Goal: Information Seeking & Learning: Understand process/instructions

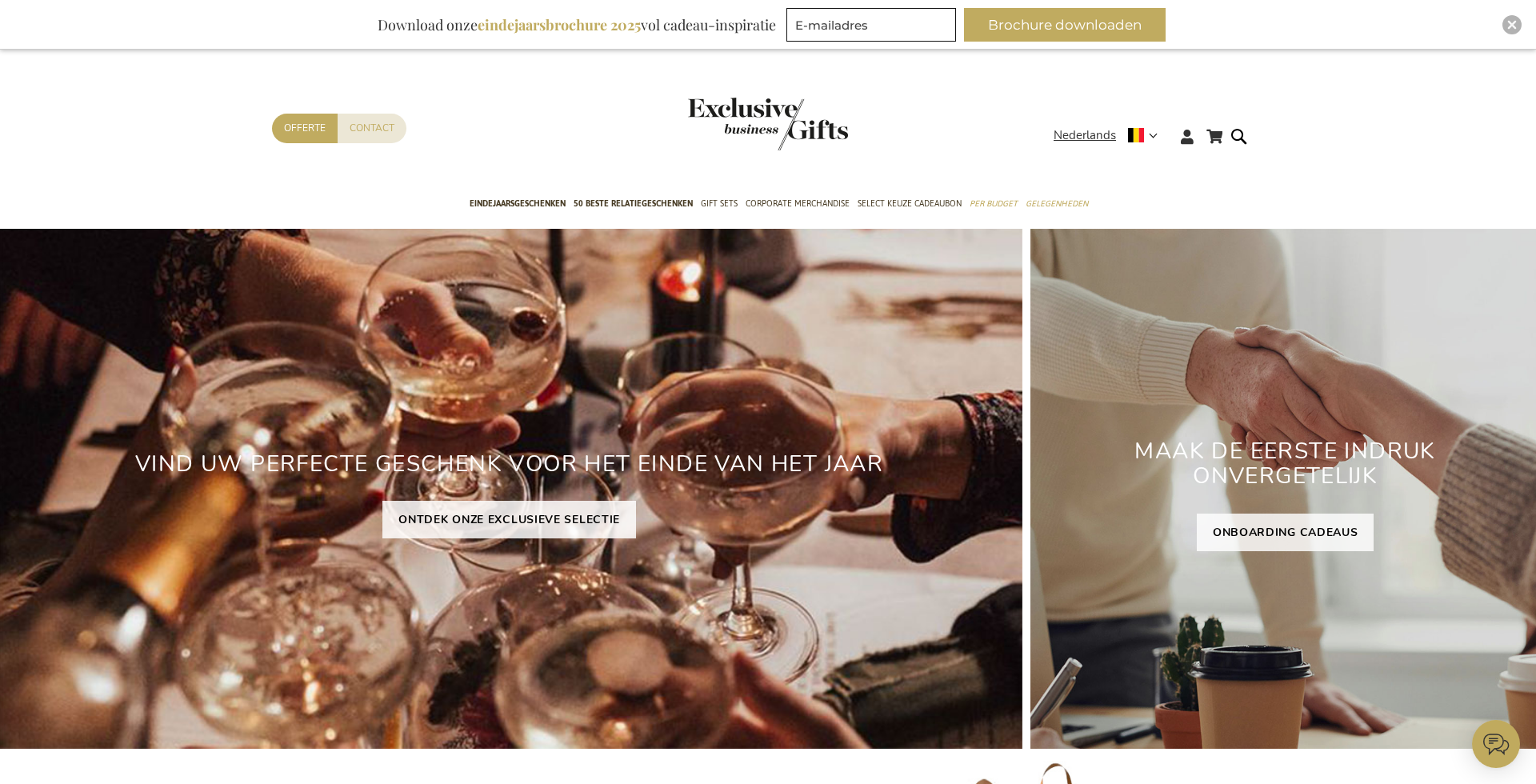
type input "administrator"
click at [1505, 30] on div "Close" at bounding box center [1511, 24] width 19 height 19
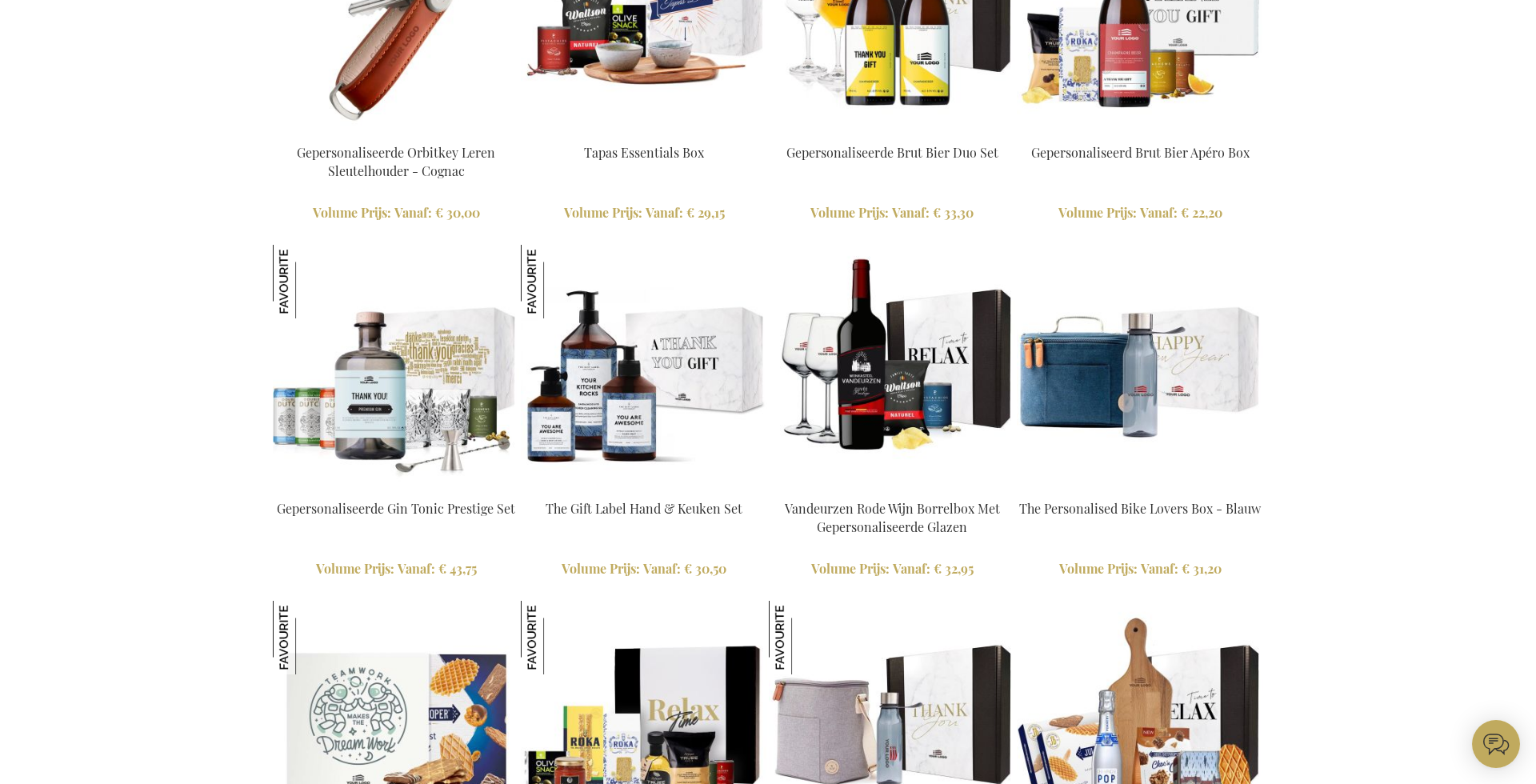
scroll to position [1725, 0]
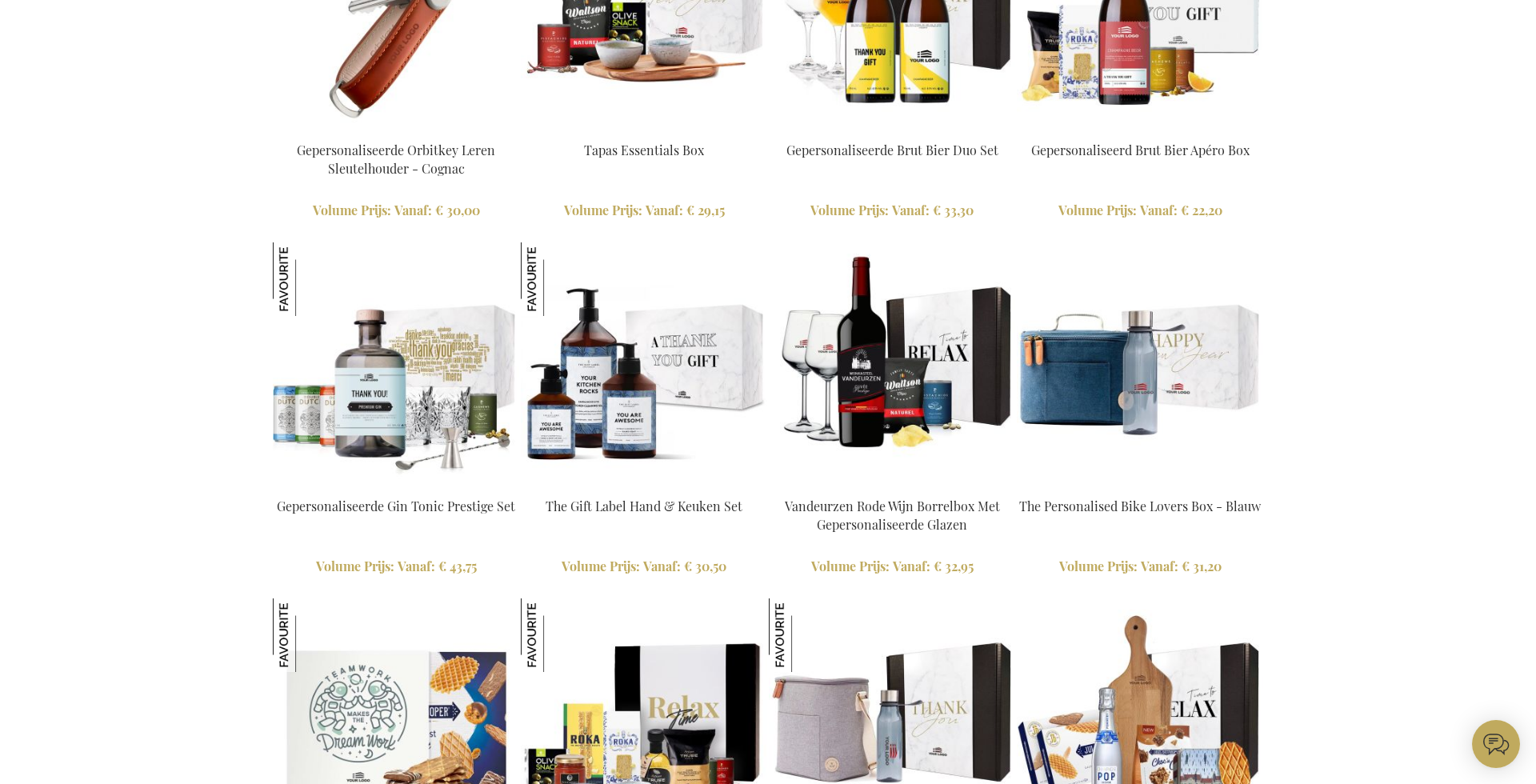
click at [673, 92] on img at bounding box center [644, 10] width 247 height 246
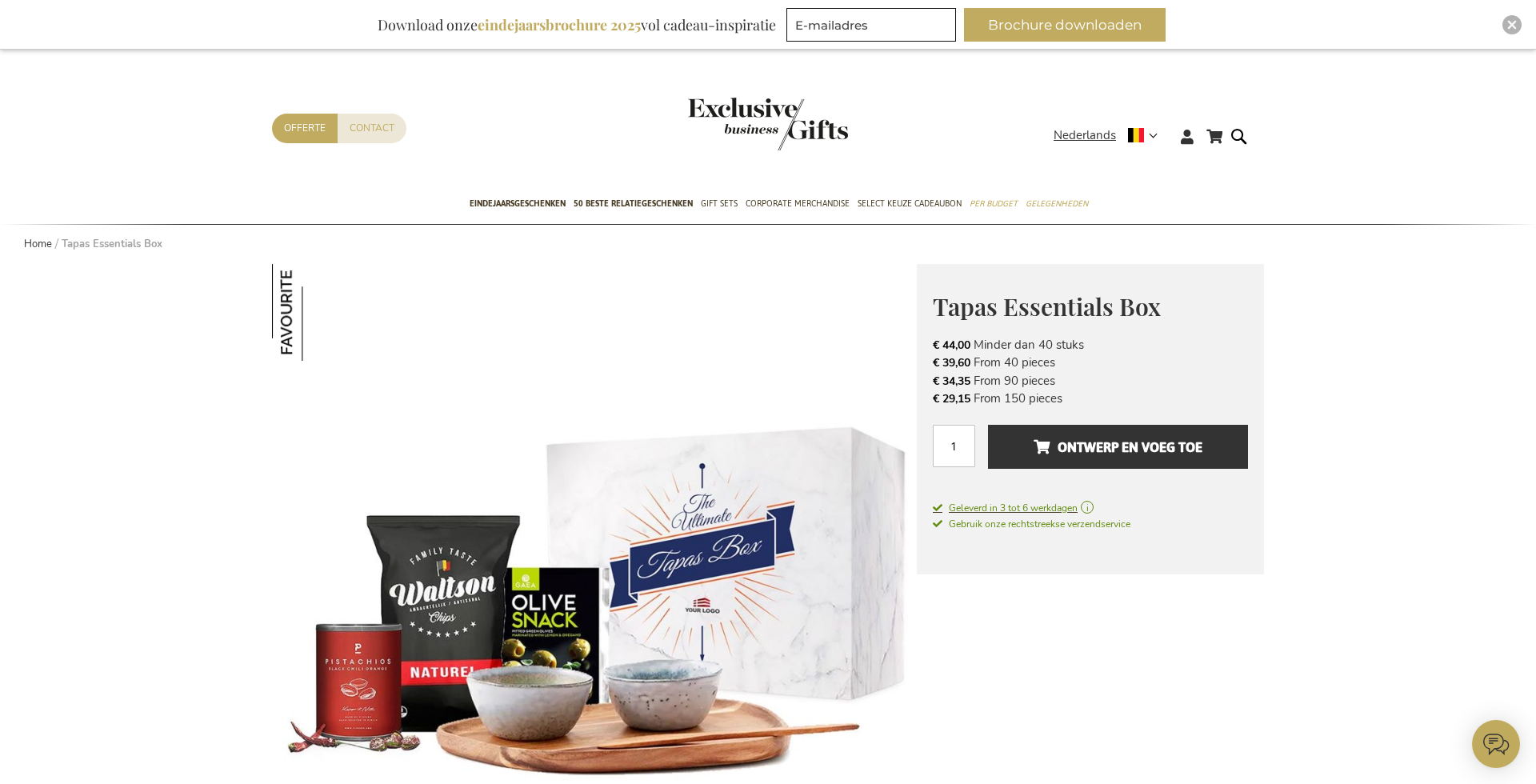
type input "administrator"
click at [1005, 508] on span "Geleverd in 3 tot 6 werkdagen" at bounding box center [1090, 508] width 315 height 14
click at [1074, 504] on span "Geleverd in 3 tot 6 werkdagen" at bounding box center [1090, 508] width 315 height 14
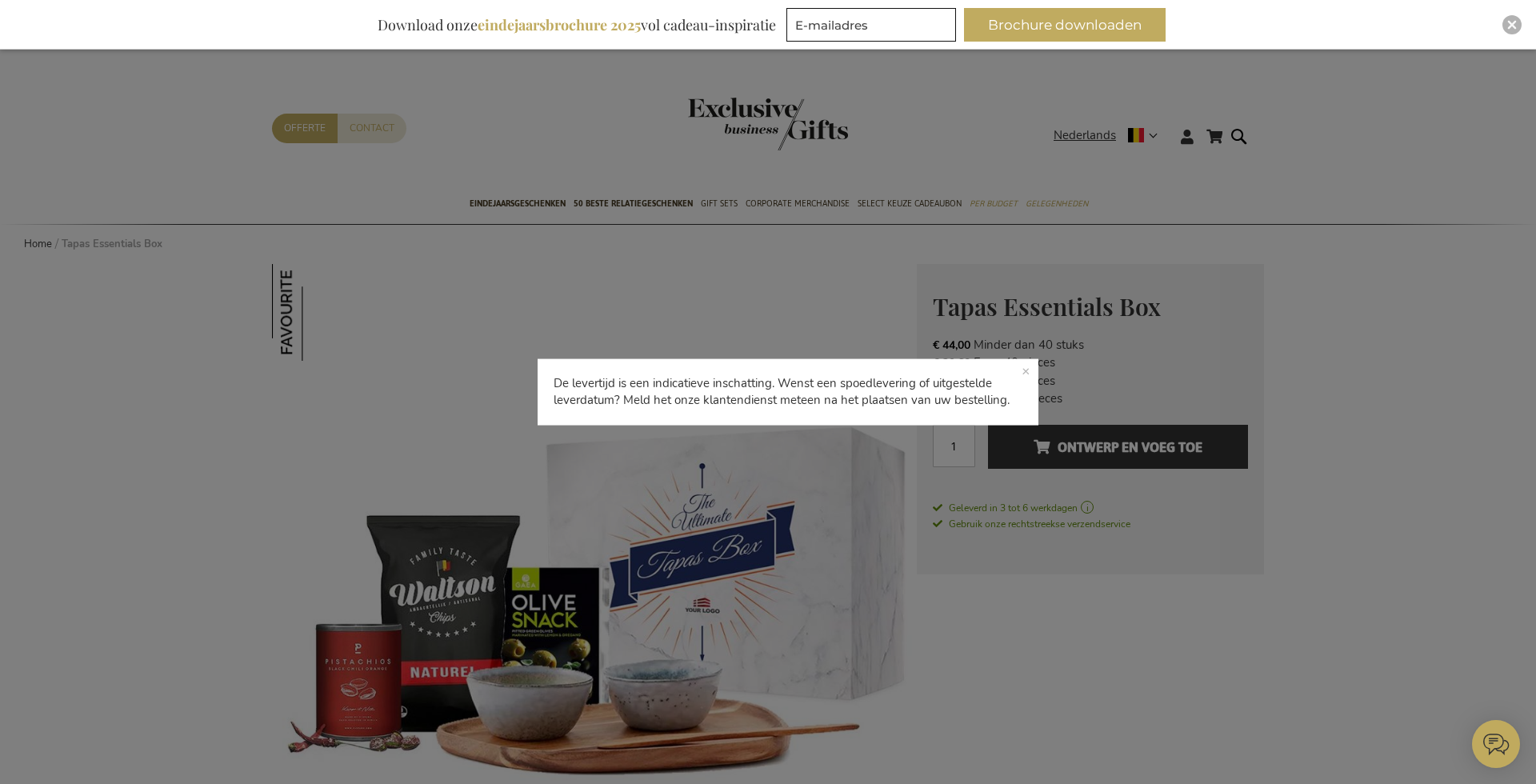
click at [1030, 367] on p "De levertijd is een indicatieve inschatting. Wenst een spoedlevering of uitgest…" at bounding box center [788, 392] width 501 height 67
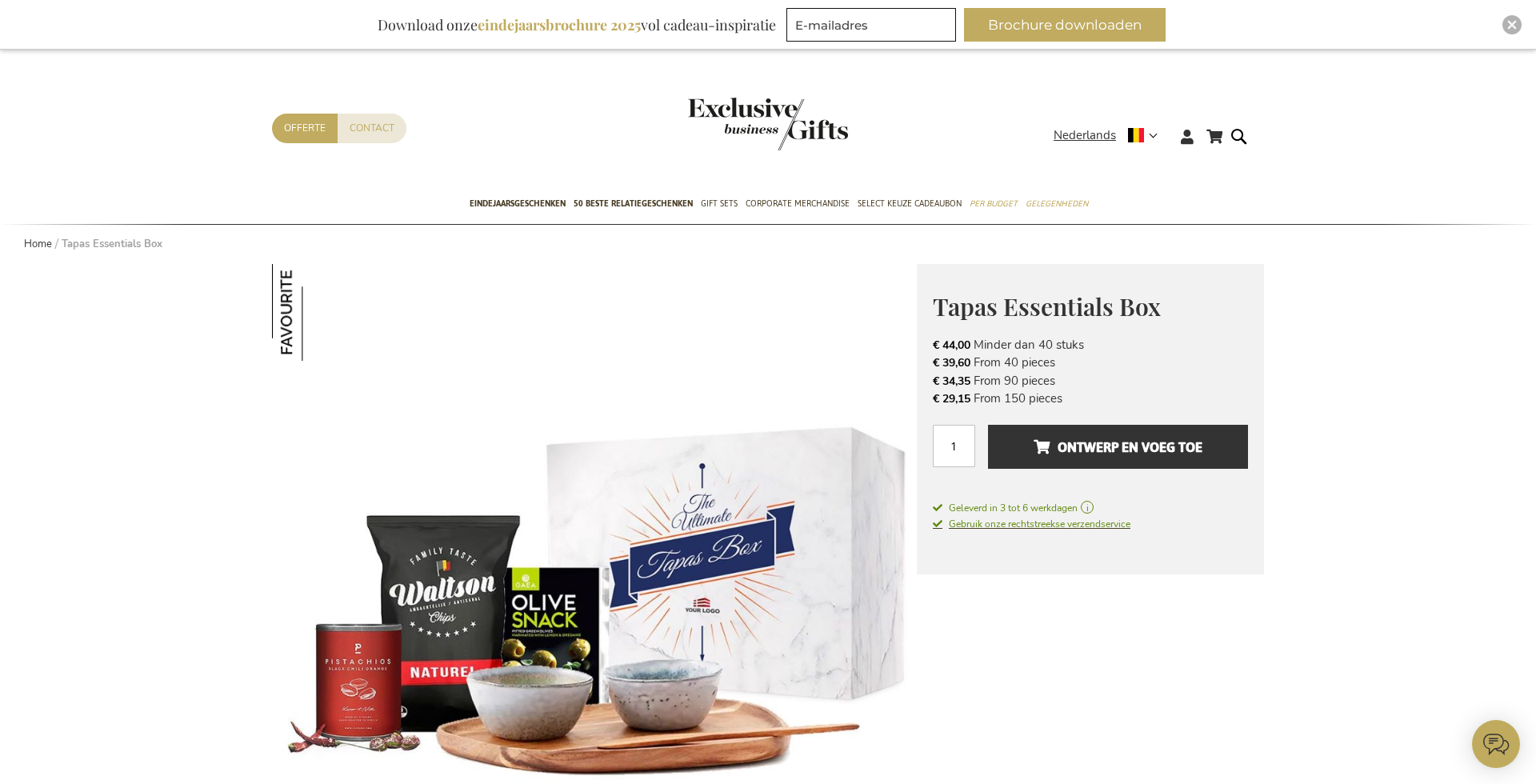
click at [1050, 522] on span "Gebruik onze rechtstreekse verzendservice" at bounding box center [1031, 524] width 198 height 13
click at [1063, 520] on span "Gebruik onze rechtstreekse verzendservice" at bounding box center [1031, 524] width 198 height 13
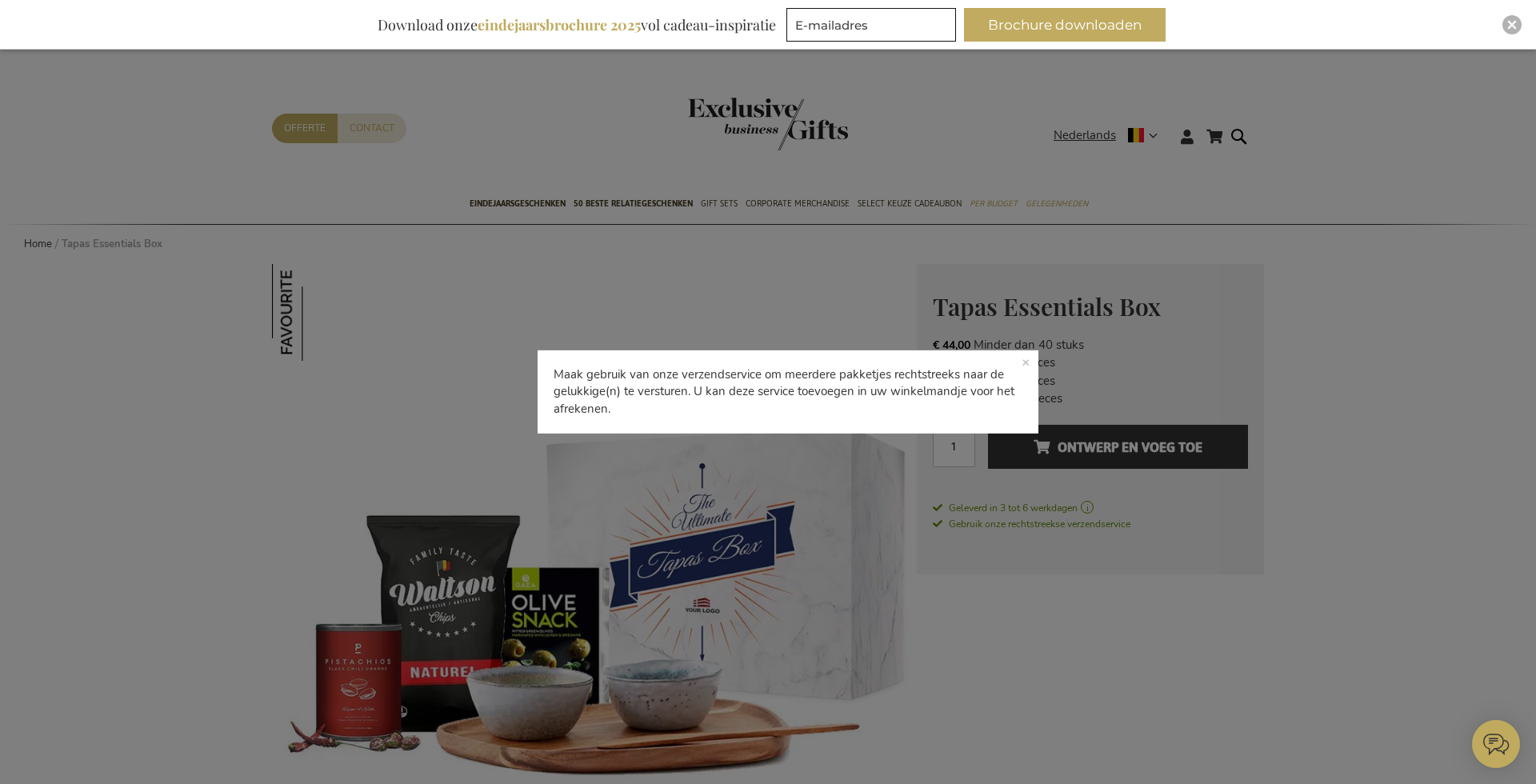
click at [1028, 359] on p "Maak gebruik van onze verzendservice om meerdere pakketjes rechtstreeks naar de…" at bounding box center [788, 392] width 501 height 83
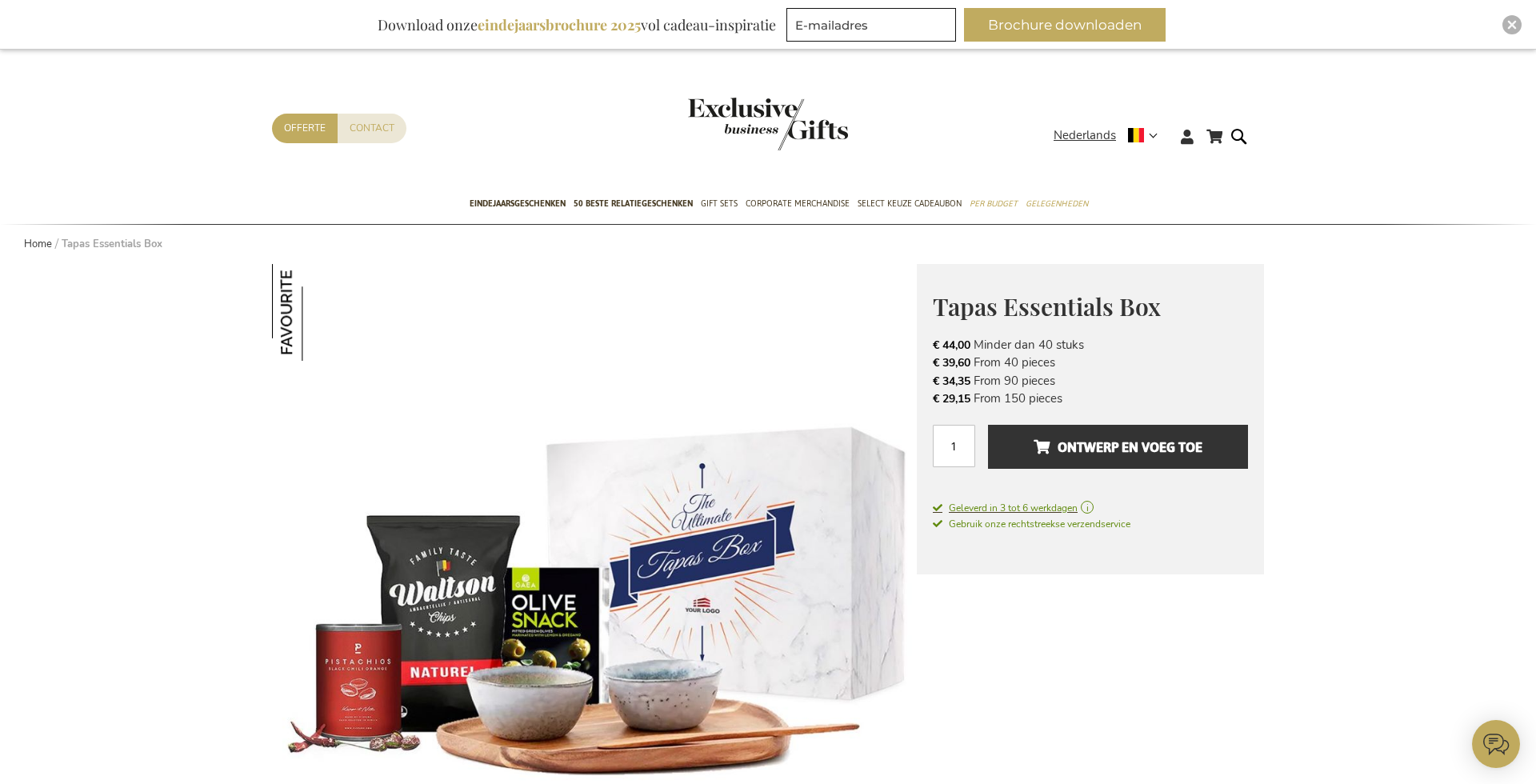
click at [1048, 502] on span "Geleverd in 3 tot 6 werkdagen" at bounding box center [1090, 508] width 315 height 14
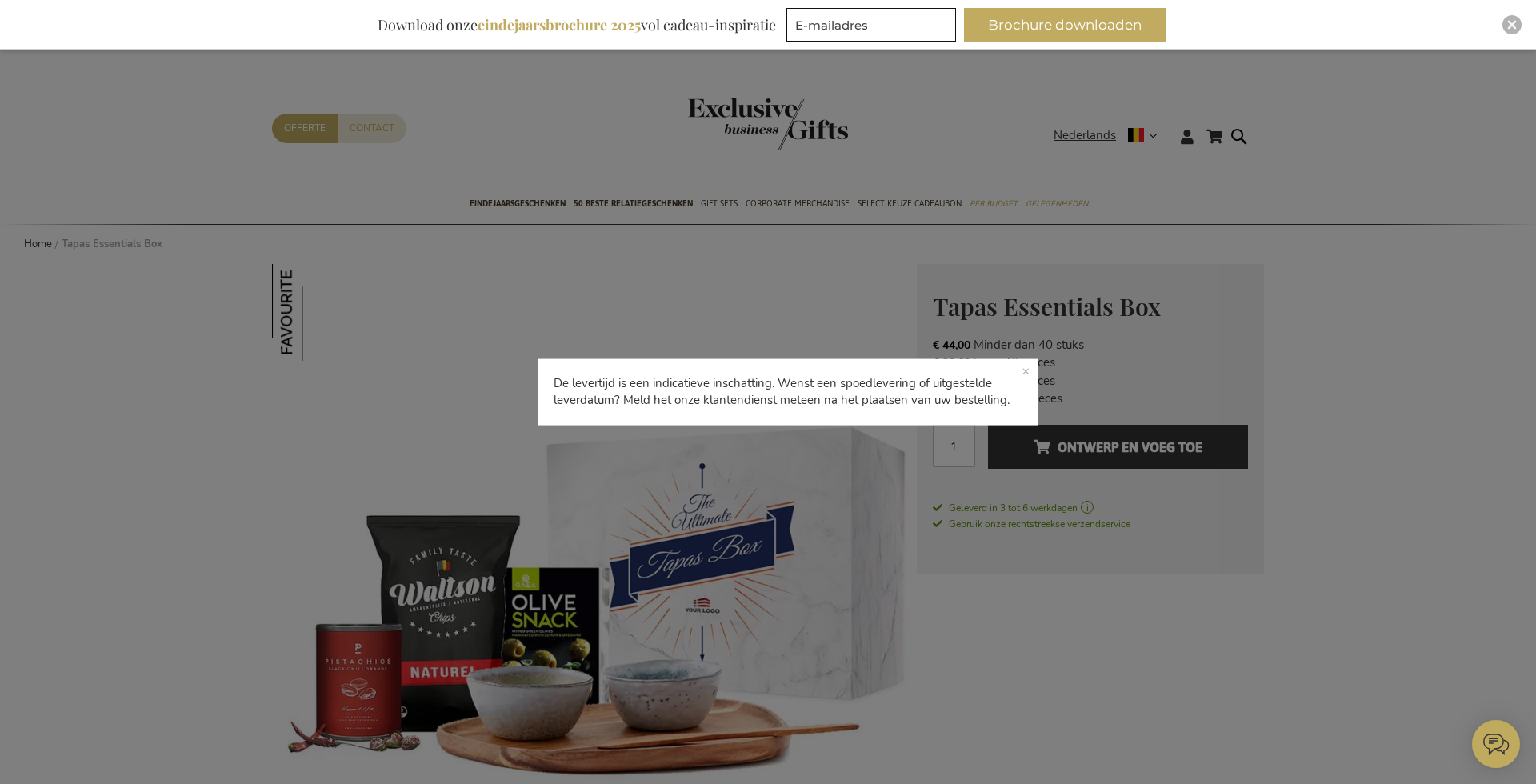
click at [1025, 367] on p "De levertijd is een indicatieve inschatting. Wenst een spoedlevering of uitgest…" at bounding box center [788, 392] width 501 height 67
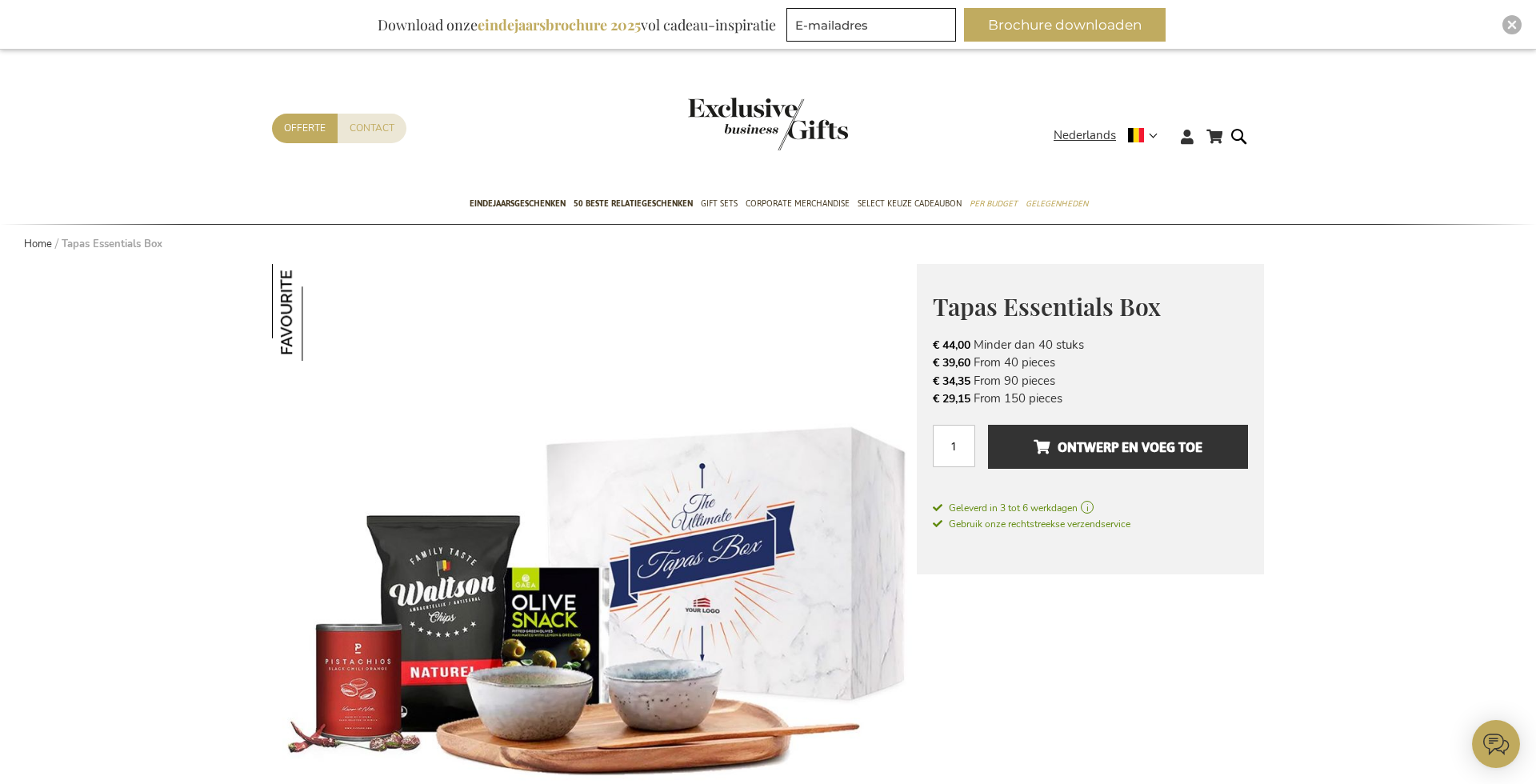
scroll to position [10, 0]
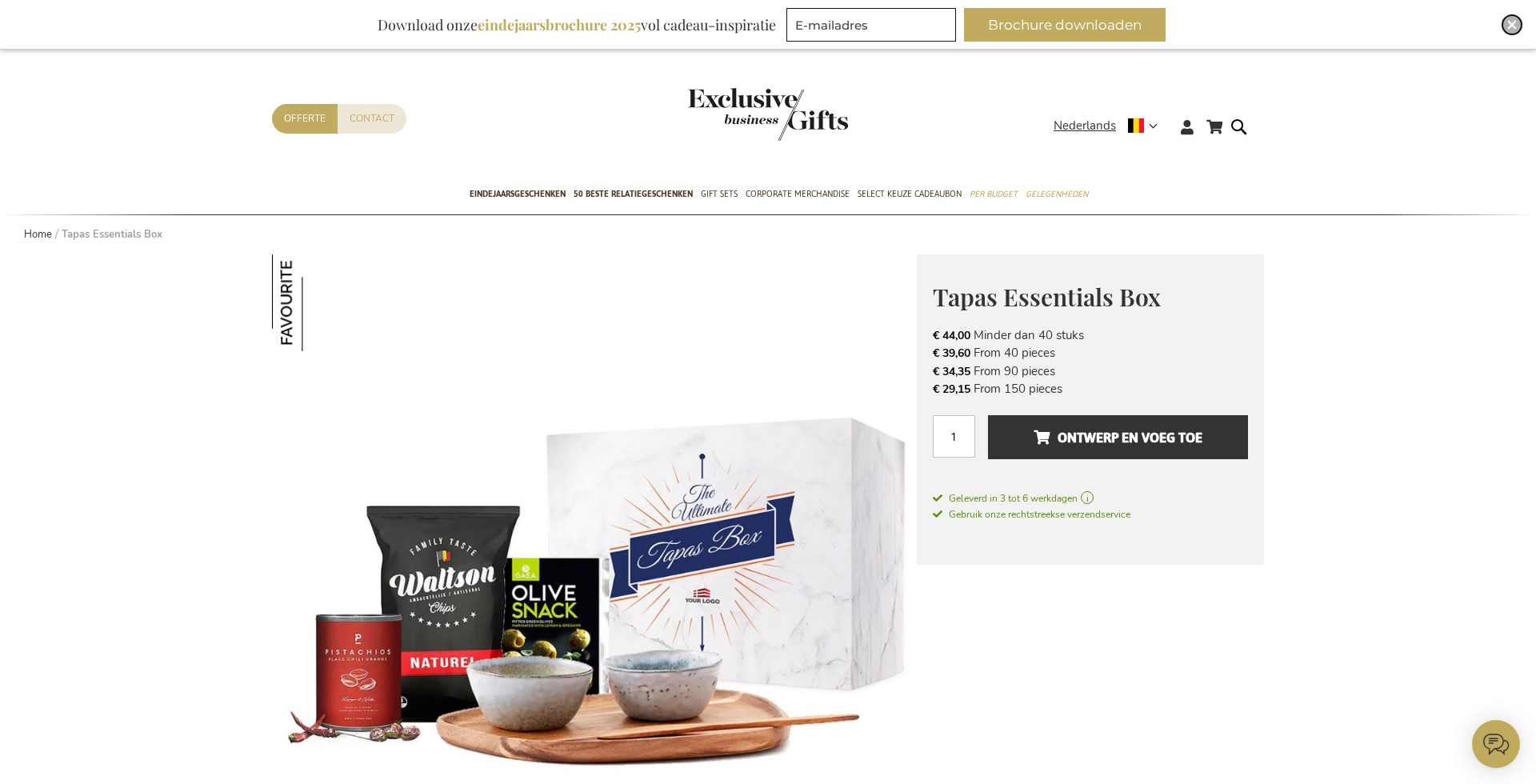
drag, startPoint x: 1513, startPoint y: 27, endPoint x: 1494, endPoint y: 29, distance: 19.1
click at [1513, 27] on img "Close" at bounding box center [1512, 25] width 10 height 10
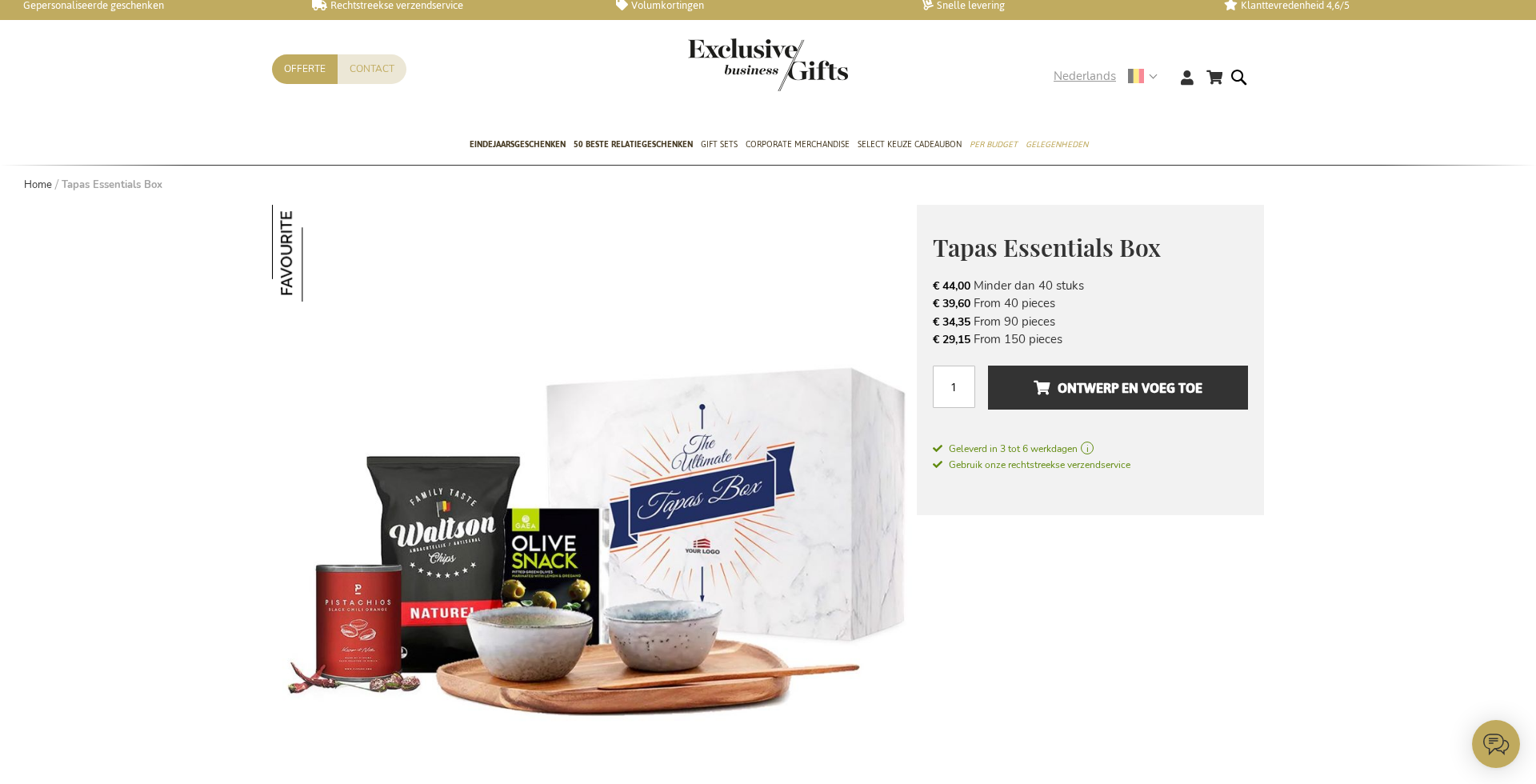
click at [1153, 79] on strong "Nederlands" at bounding box center [1105, 77] width 102 height 19
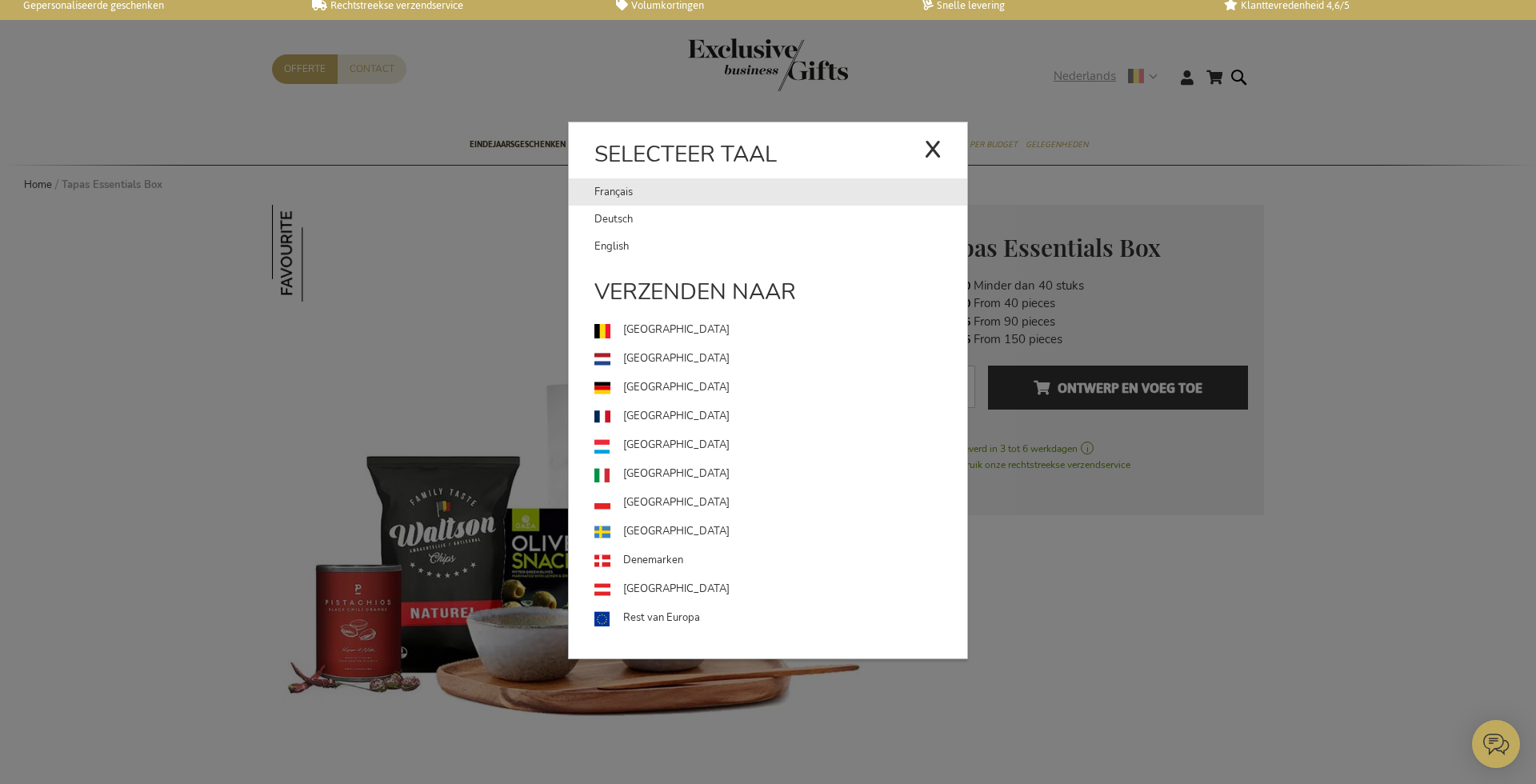
click at [607, 189] on link "Français" at bounding box center [760, 191] width 330 height 27
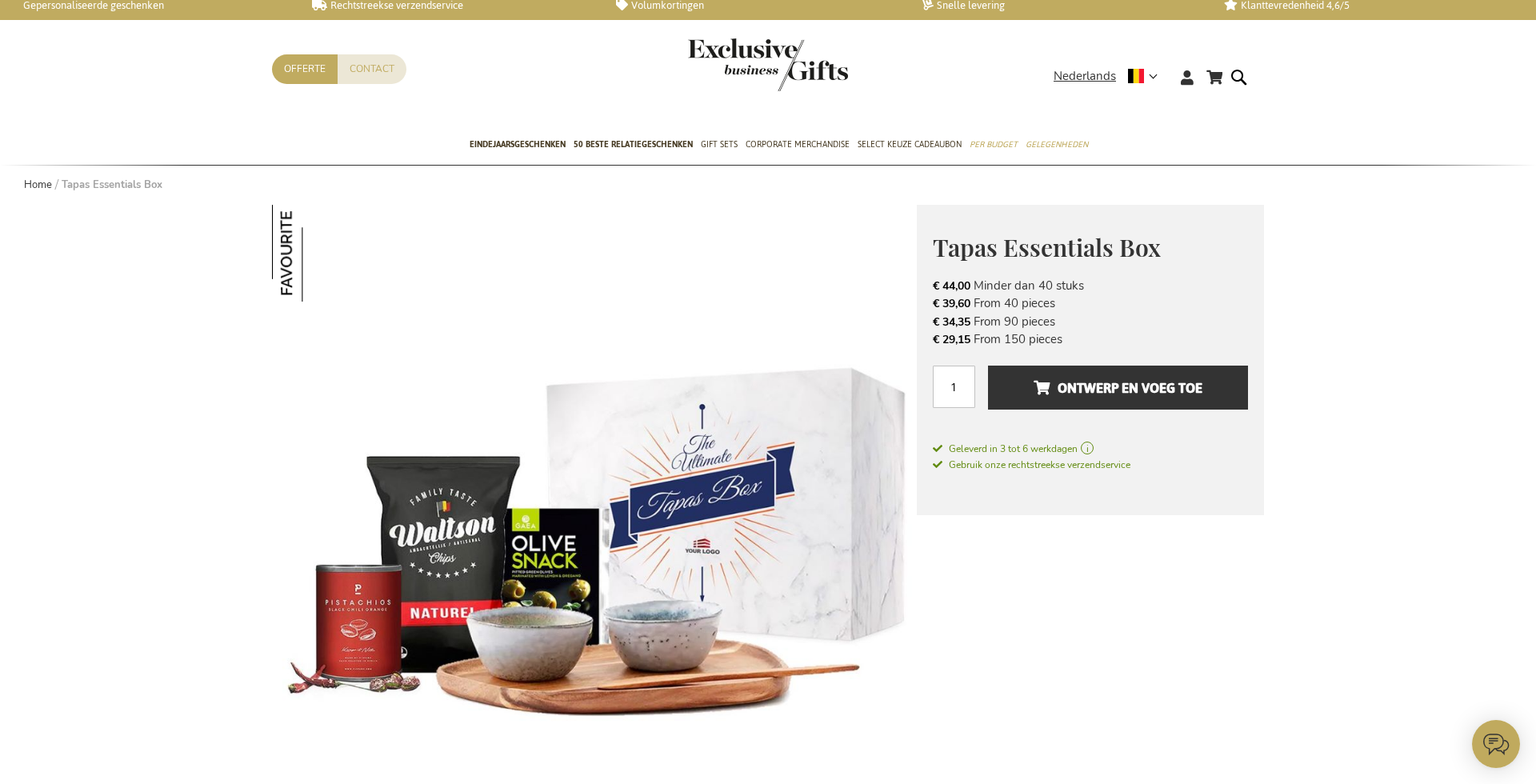
scroll to position [4, 0]
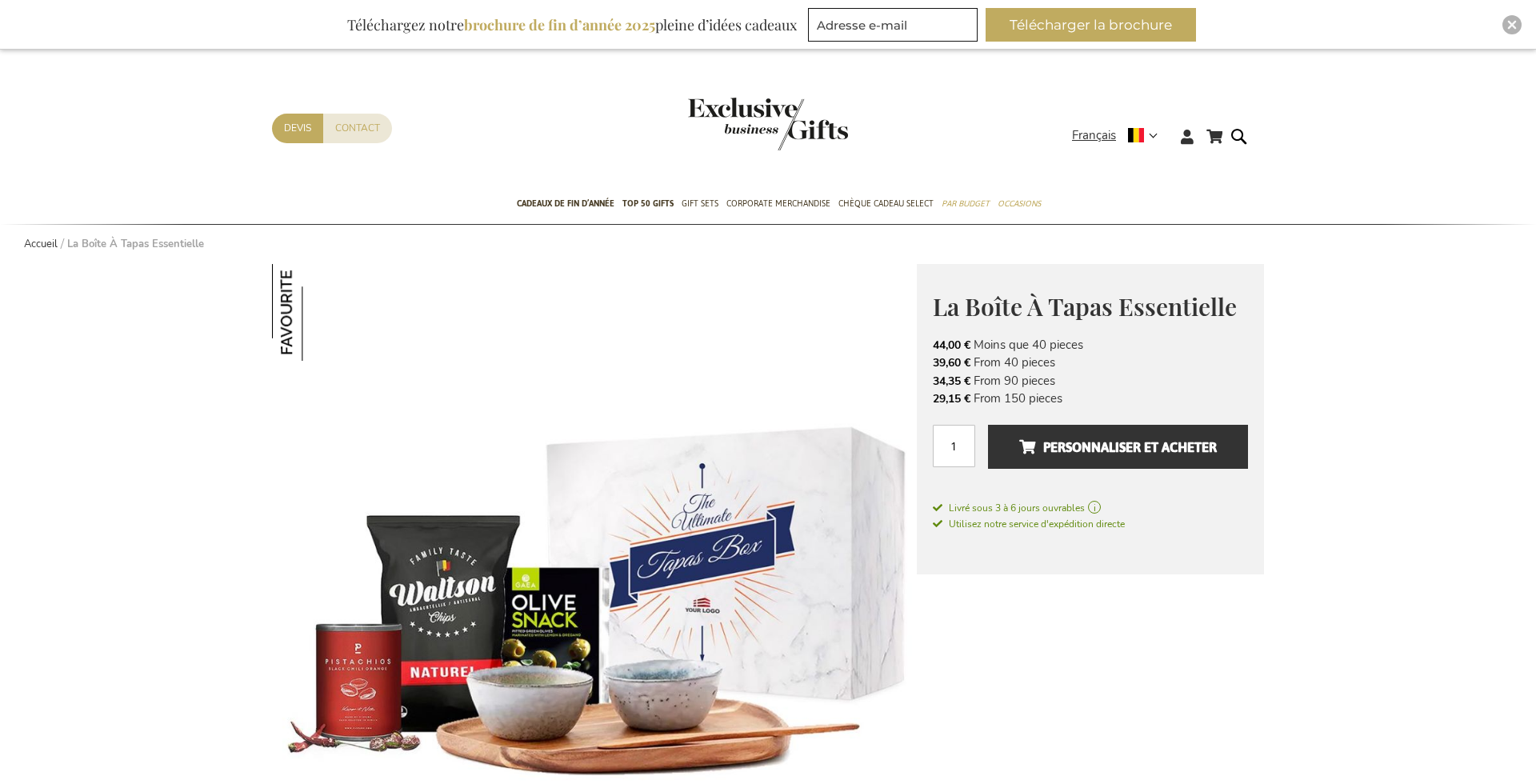
type input "administrator"
click at [1507, 20] on img "Close" at bounding box center [1512, 25] width 10 height 10
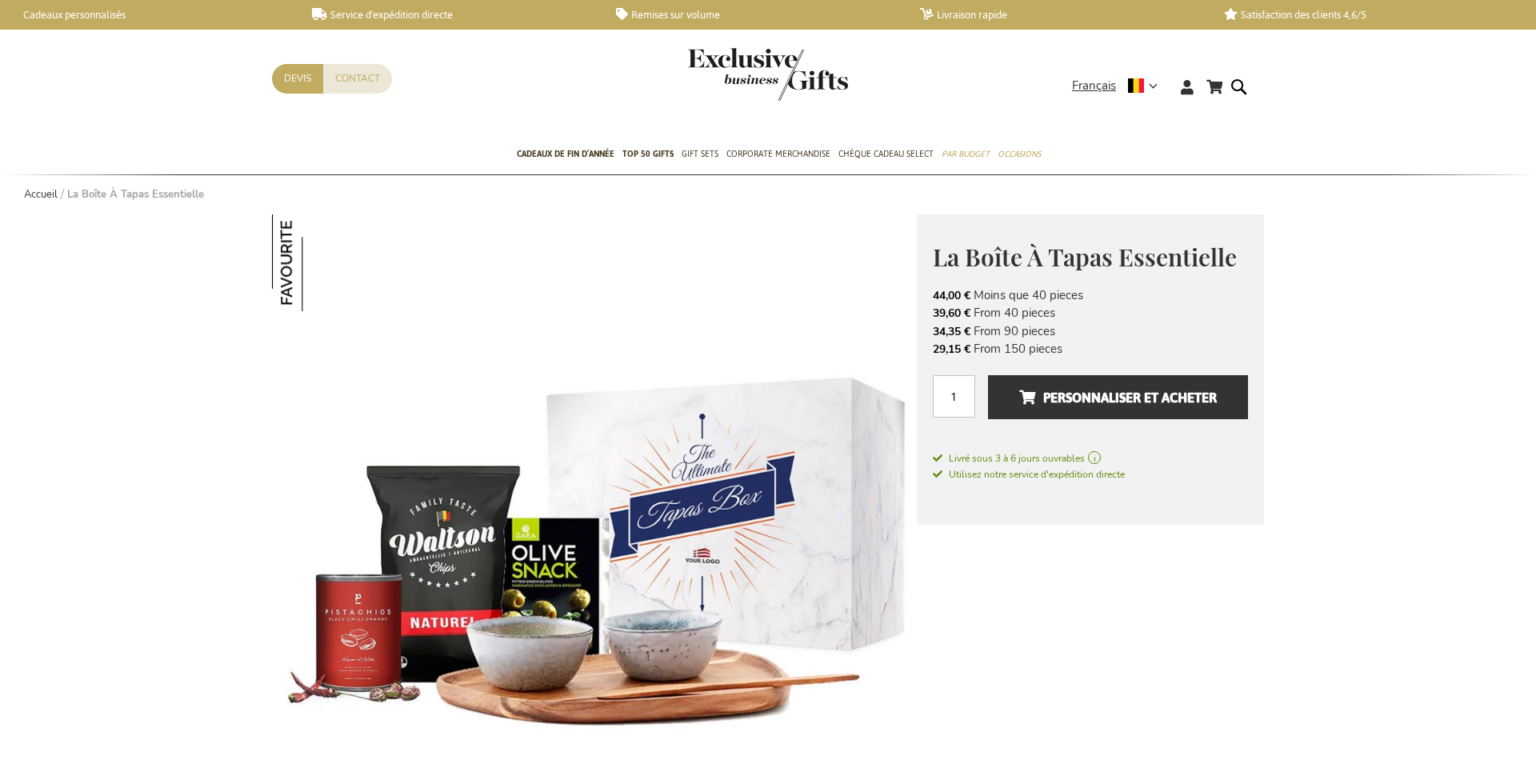
drag, startPoint x: 1368, startPoint y: 392, endPoint x: 1327, endPoint y: 405, distance: 43.0
click at [1034, 459] on span "Livré sous 3 à 6 jours ouvrables" at bounding box center [1090, 458] width 315 height 14
click at [1038, 459] on span "Livré sous 3 à 6 jours ouvrables" at bounding box center [1090, 458] width 315 height 14
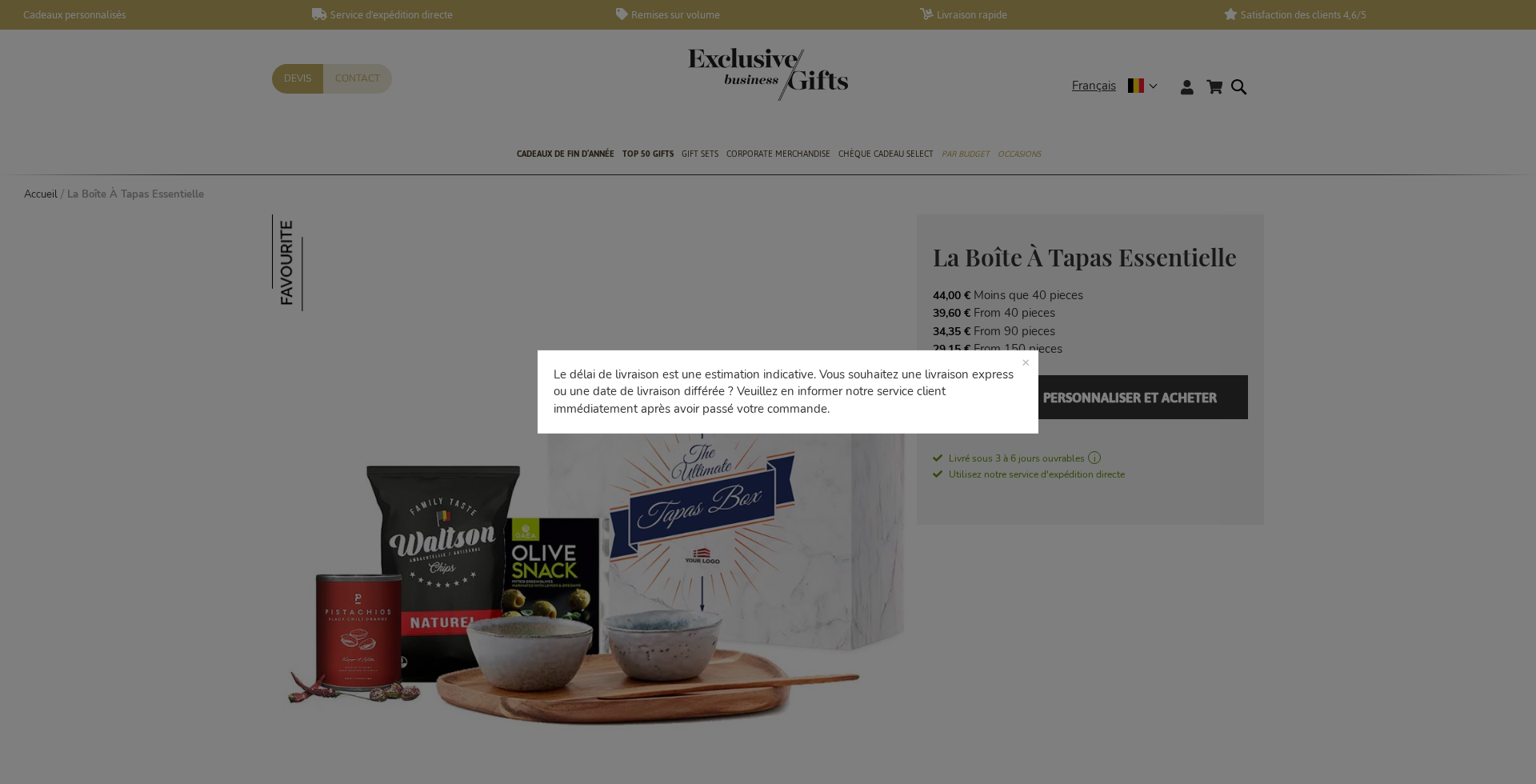
click at [1024, 361] on p "Le délai de livraison est une estimation indicative. Vous souhaitez une livrais…" at bounding box center [788, 392] width 501 height 83
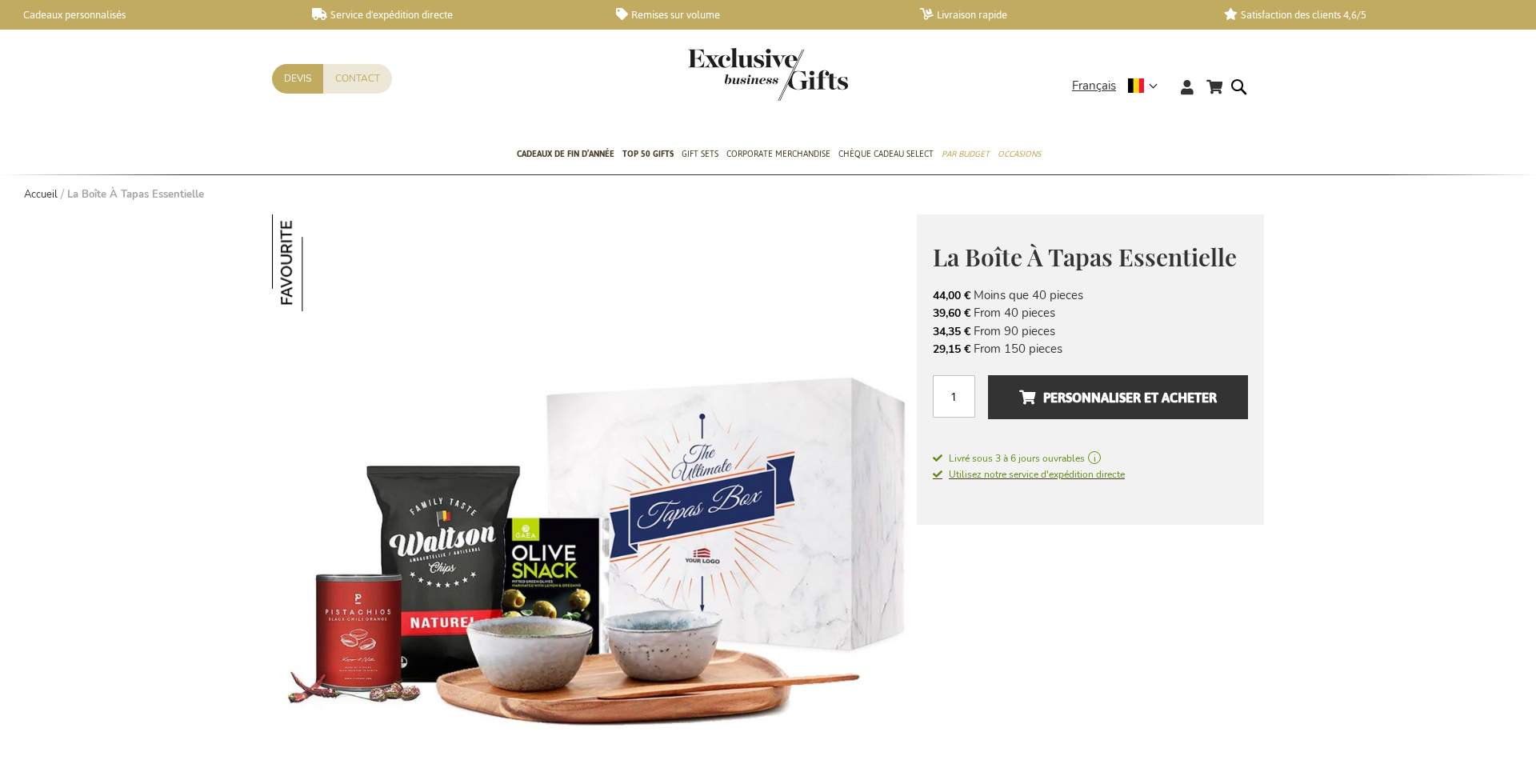
click at [1025, 473] on span "Utilisez notre service d'expédition directe" at bounding box center [1028, 474] width 192 height 13
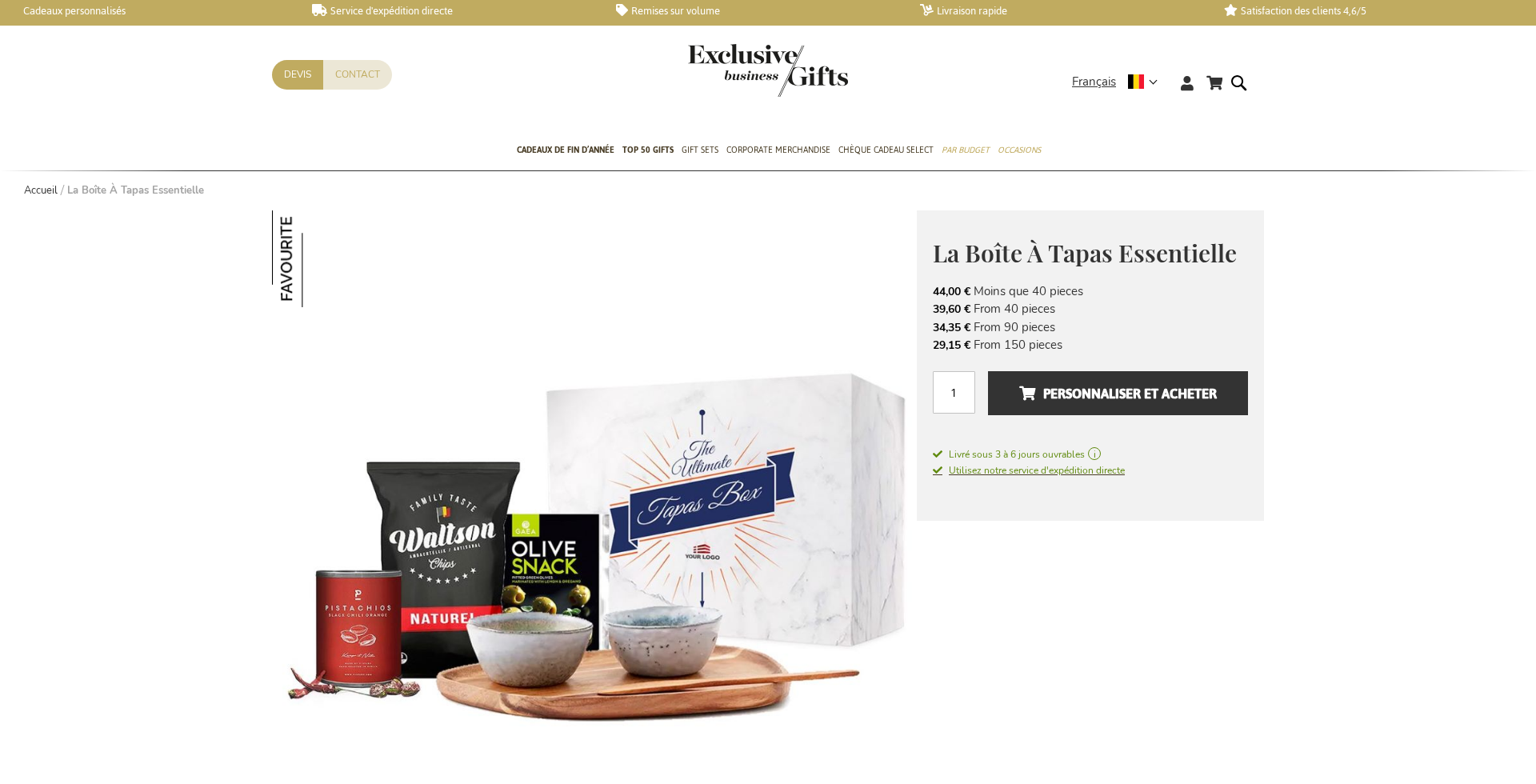
click at [1026, 473] on span "Utilisez notre service d'expédition directe" at bounding box center [1028, 470] width 192 height 13
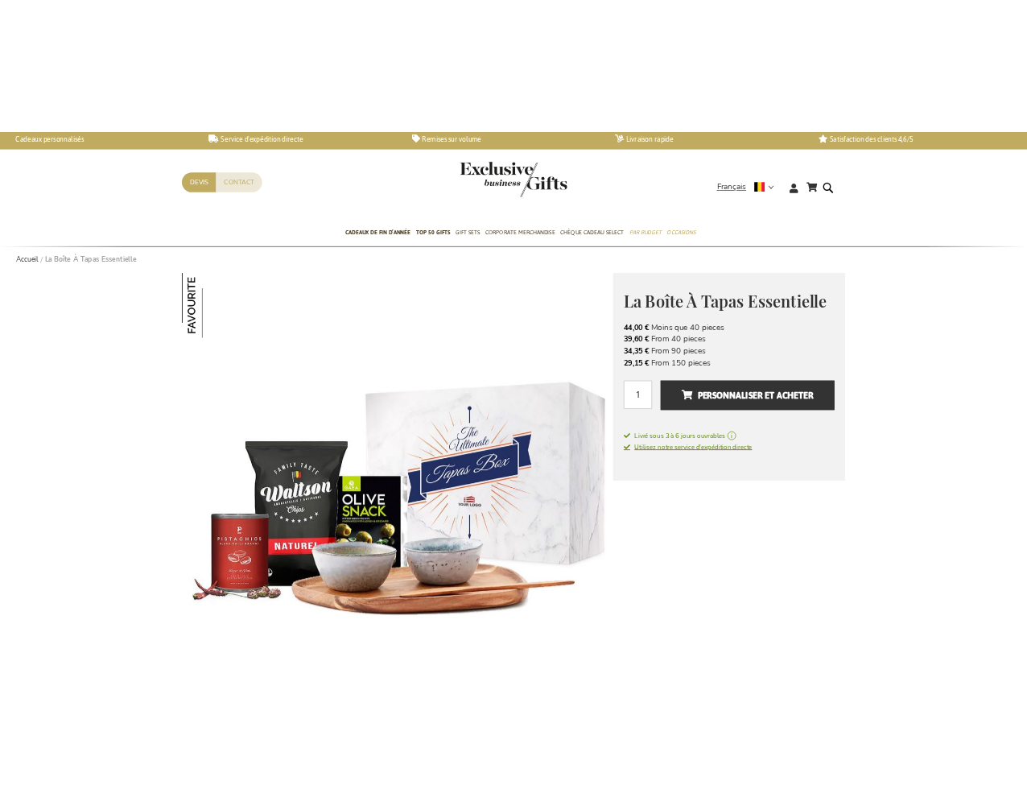
scroll to position [3, 0]
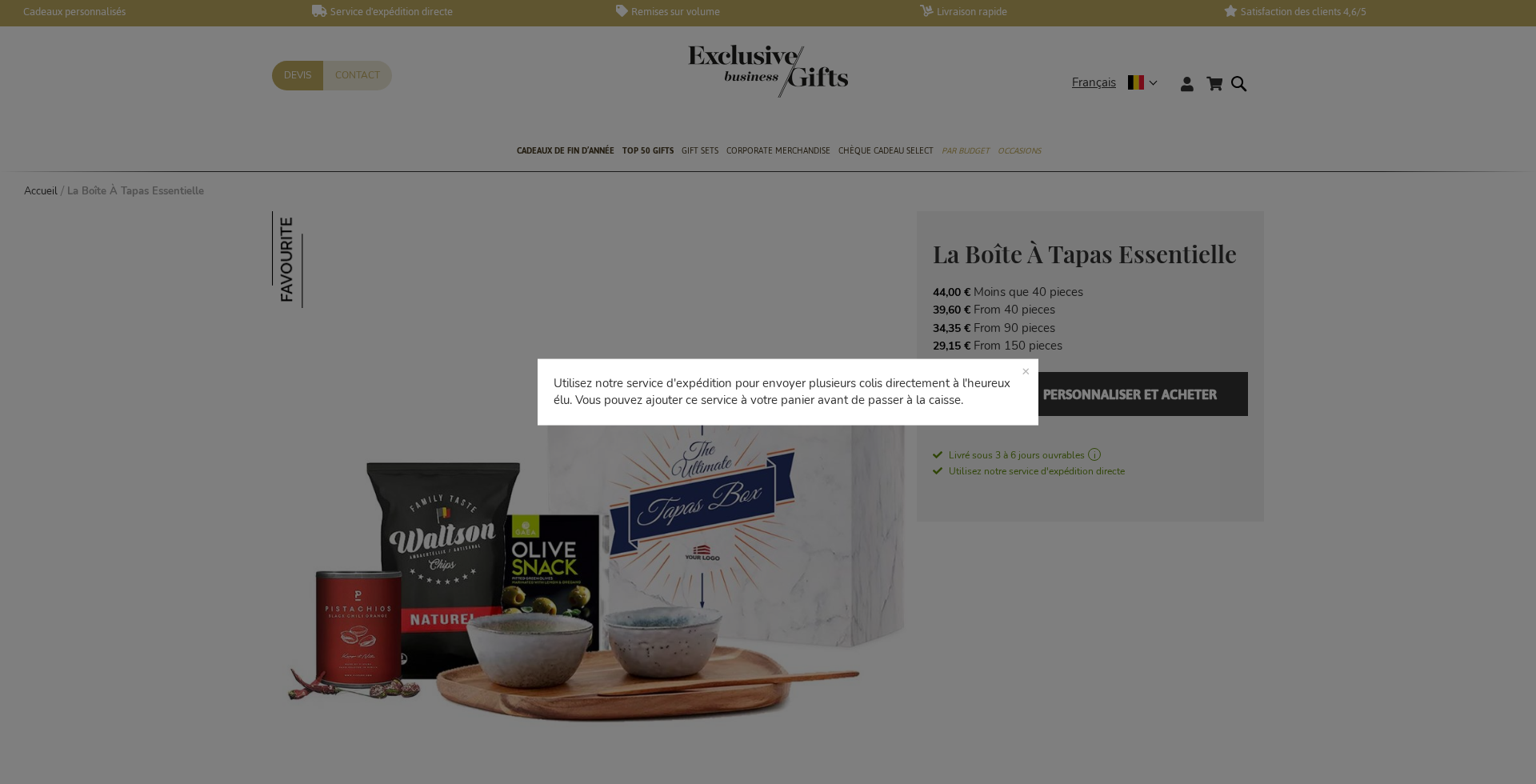
click at [1020, 360] on p "Utilisez notre service d'expédition pour envoyer plusieurs colis directement à …" at bounding box center [788, 392] width 501 height 67
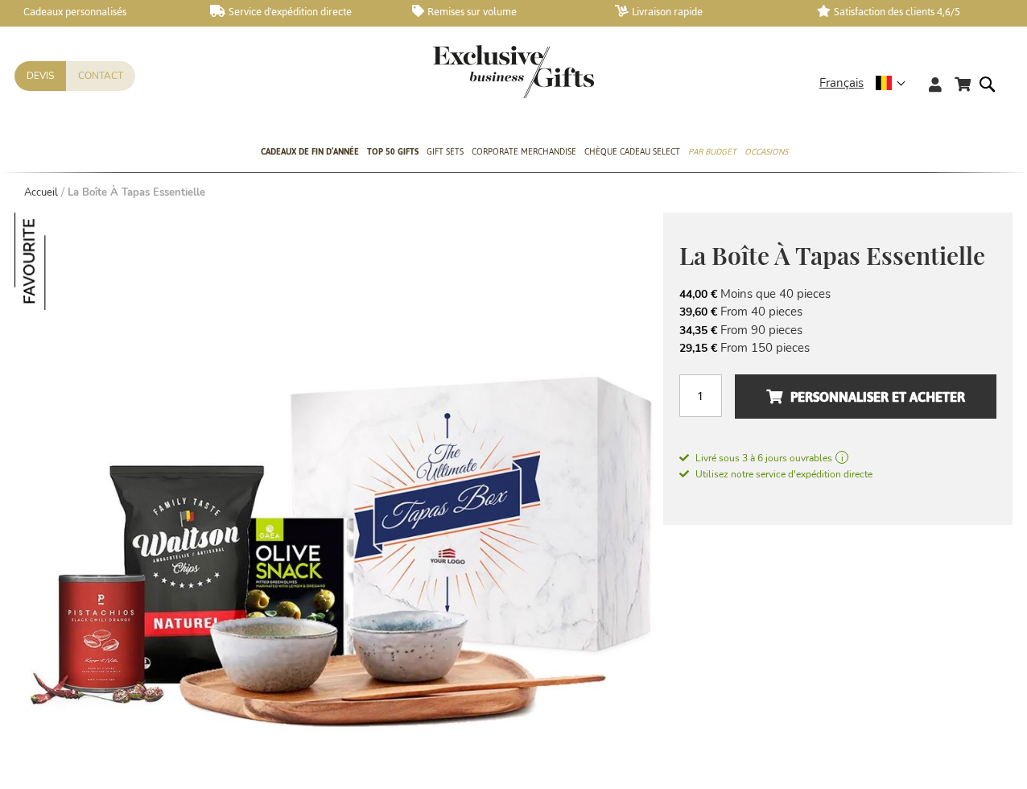
scroll to position [0, 0]
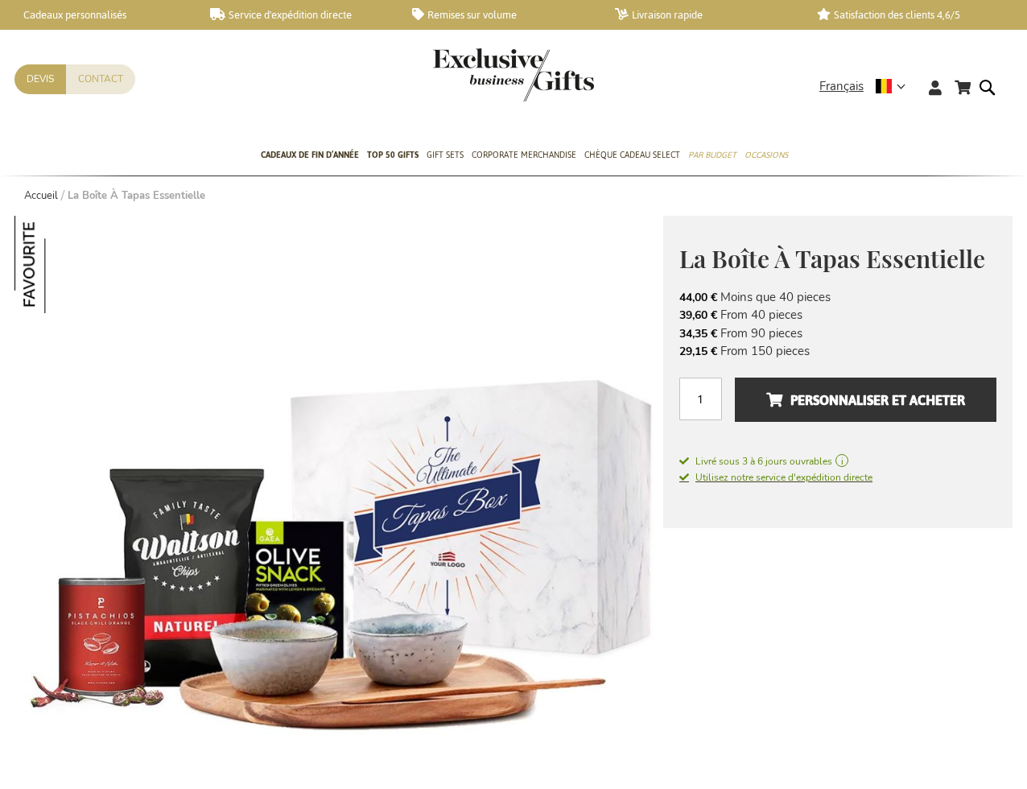
click at [752, 479] on span "Utilisez notre service d'expédition directe" at bounding box center [775, 477] width 193 height 13
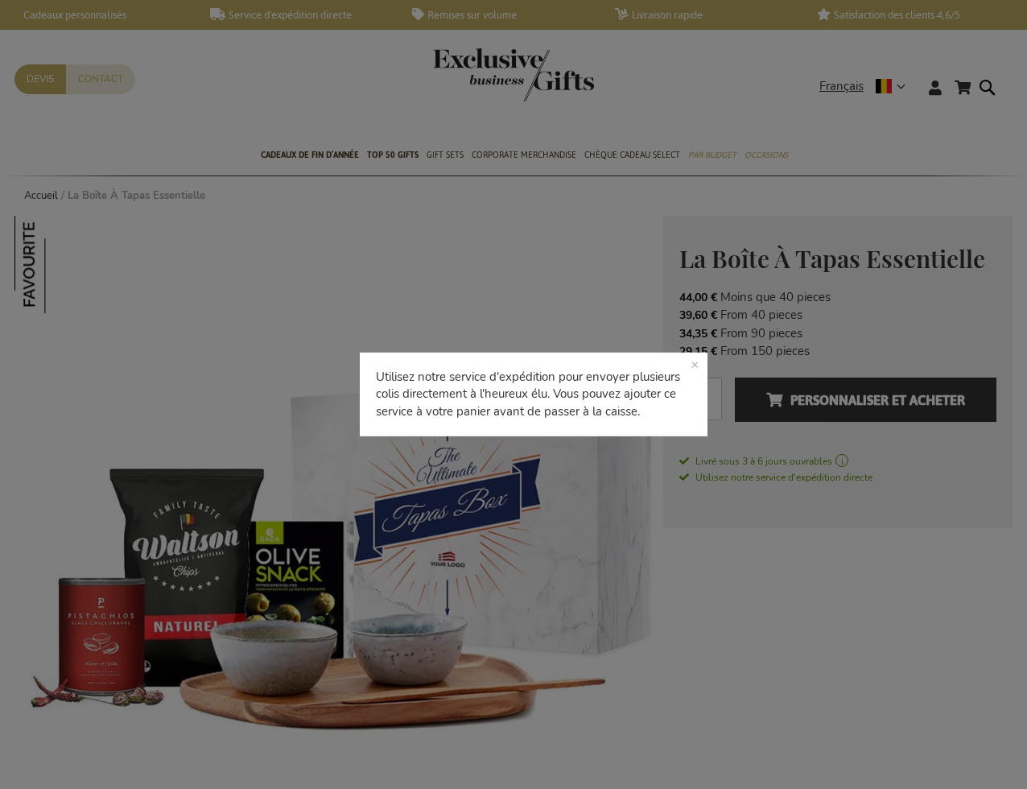
click at [700, 352] on p "Utilisez notre service d'expédition pour envoyer plusieurs colis directement à …" at bounding box center [534, 394] width 348 height 84
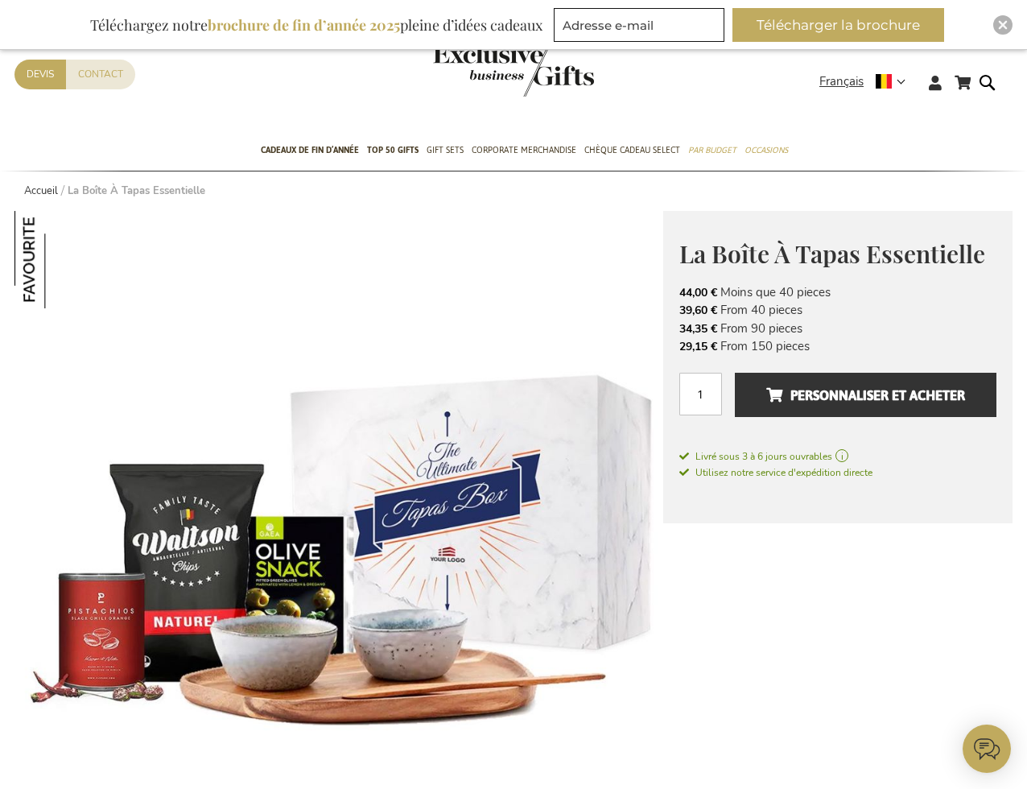
type input "administrator"
click at [1005, 28] on img "Close" at bounding box center [1003, 25] width 10 height 10
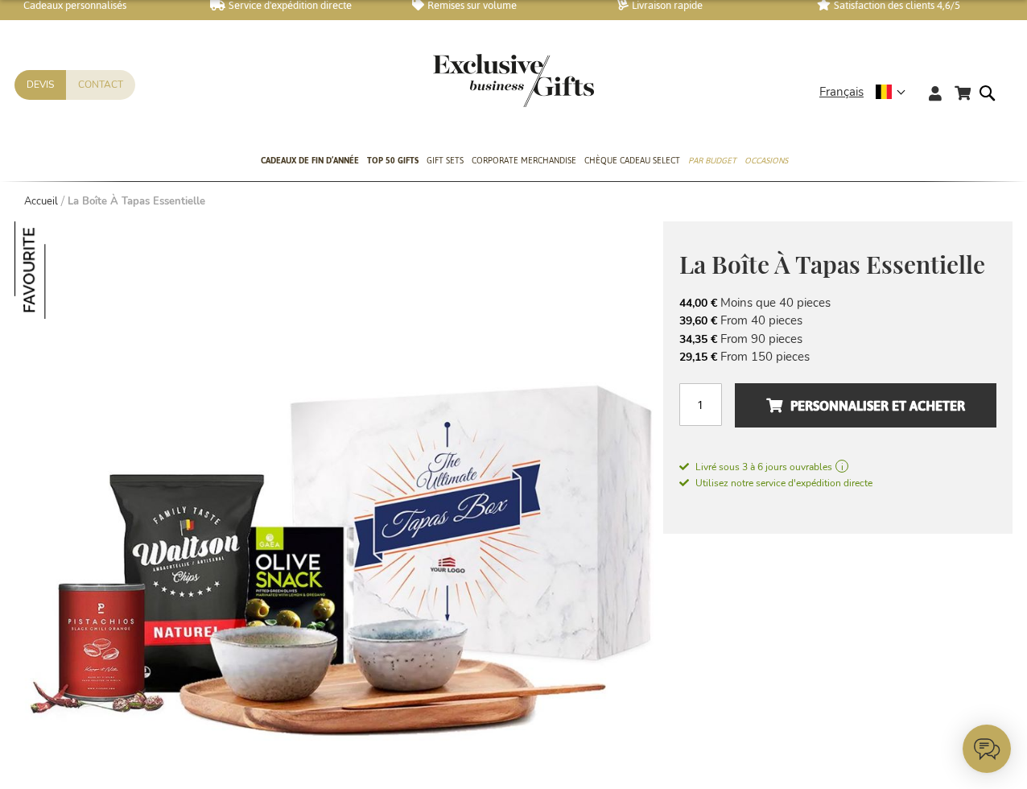
scroll to position [5, 0]
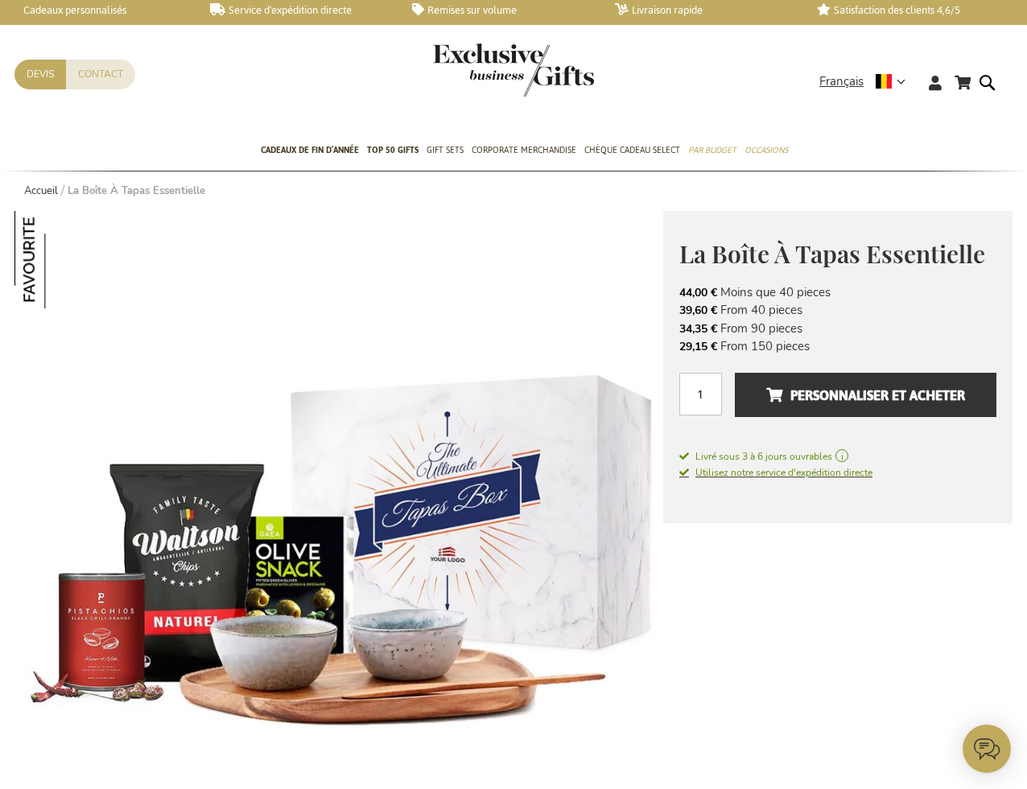
click at [762, 476] on span "Utilisez notre service d'expédition directe" at bounding box center [775, 472] width 193 height 13
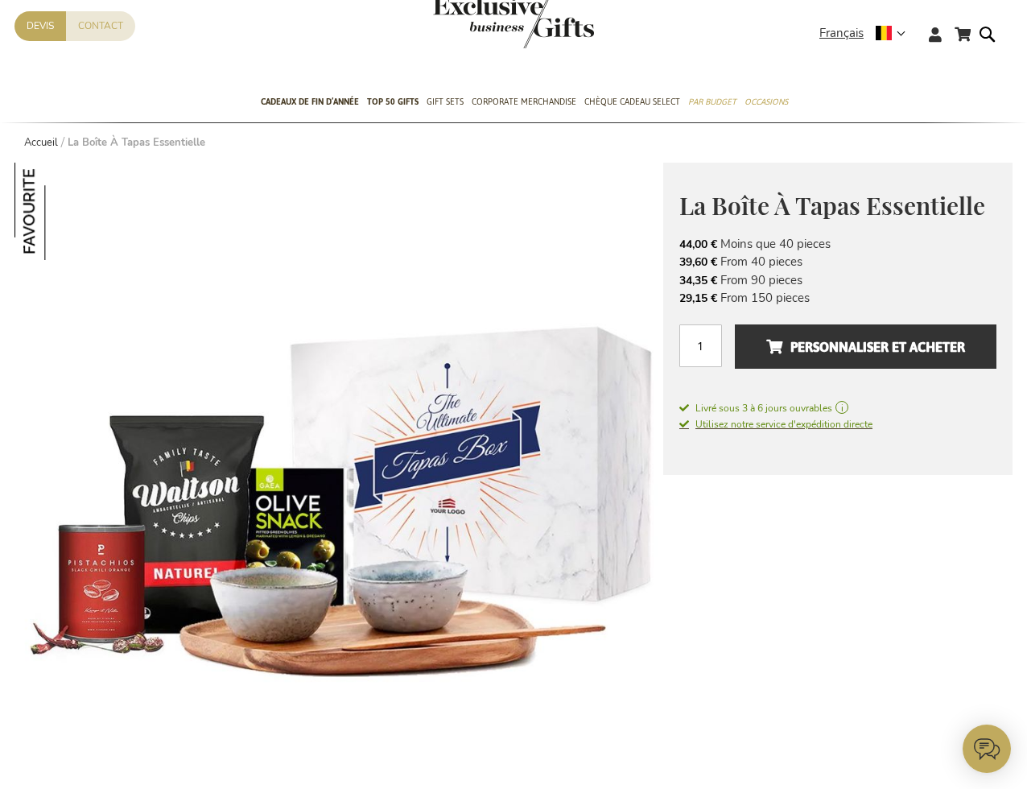
scroll to position [55, 0]
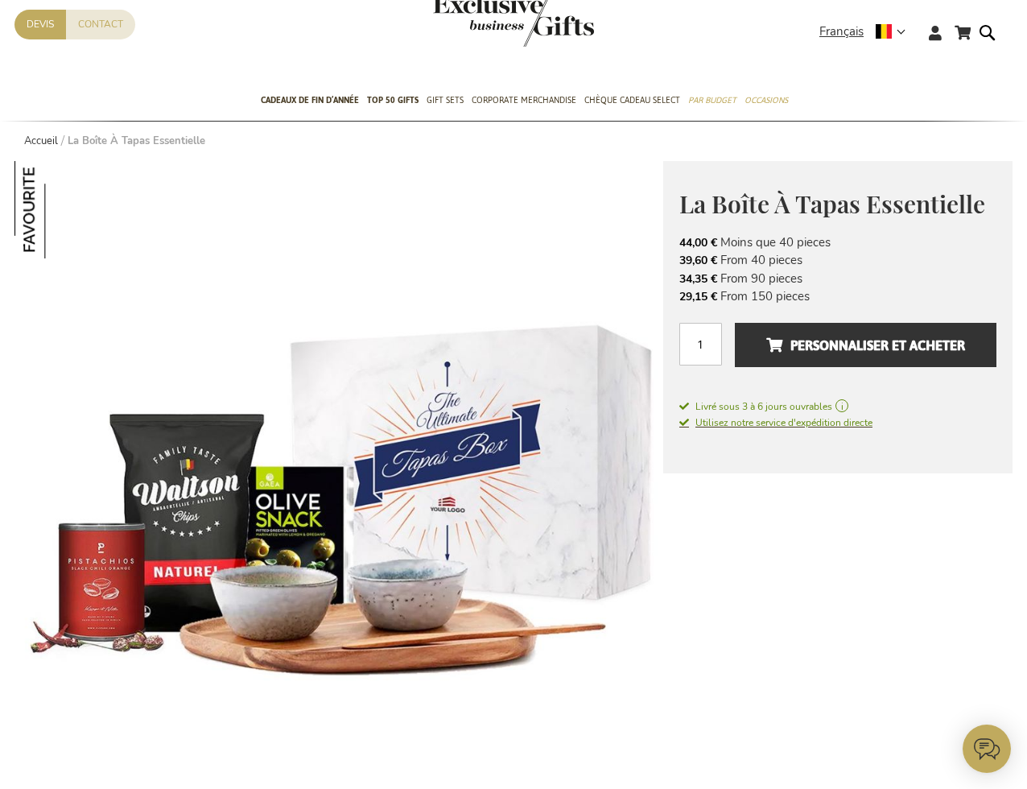
click at [773, 422] on span "Utilisez notre service d'expédition directe" at bounding box center [775, 422] width 193 height 13
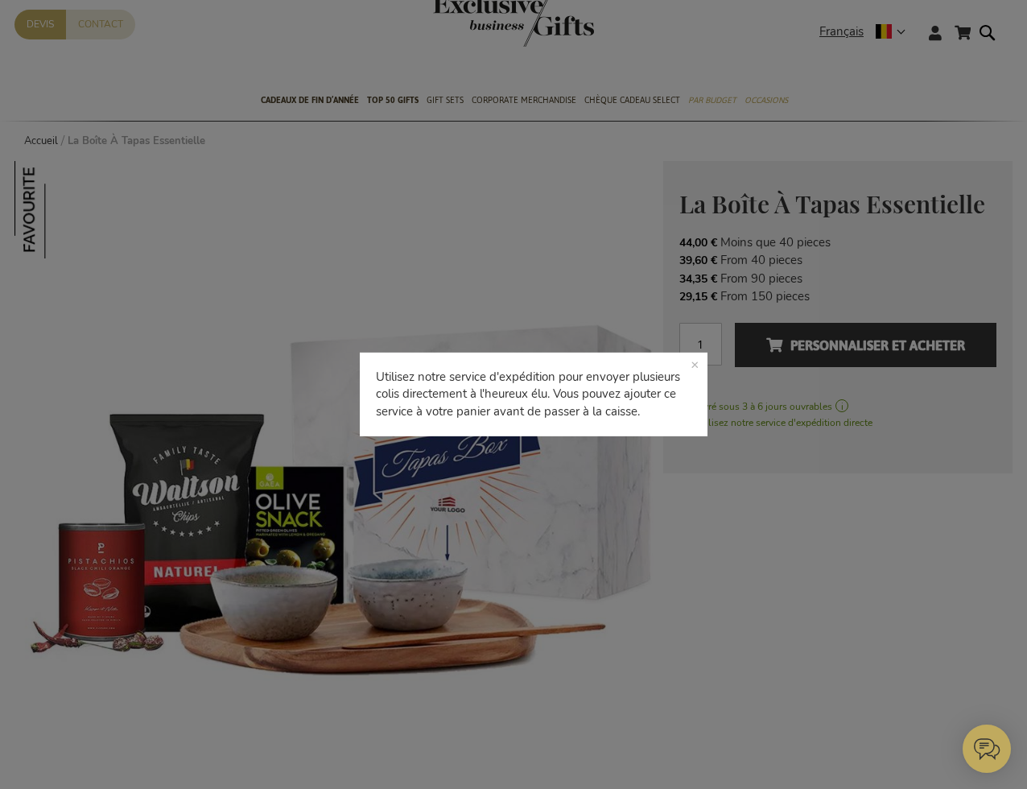
click at [694, 356] on p "Utilisez notre service d'expédition pour envoyer plusieurs colis directement à …" at bounding box center [534, 394] width 348 height 84
